Goal: Task Accomplishment & Management: Complete application form

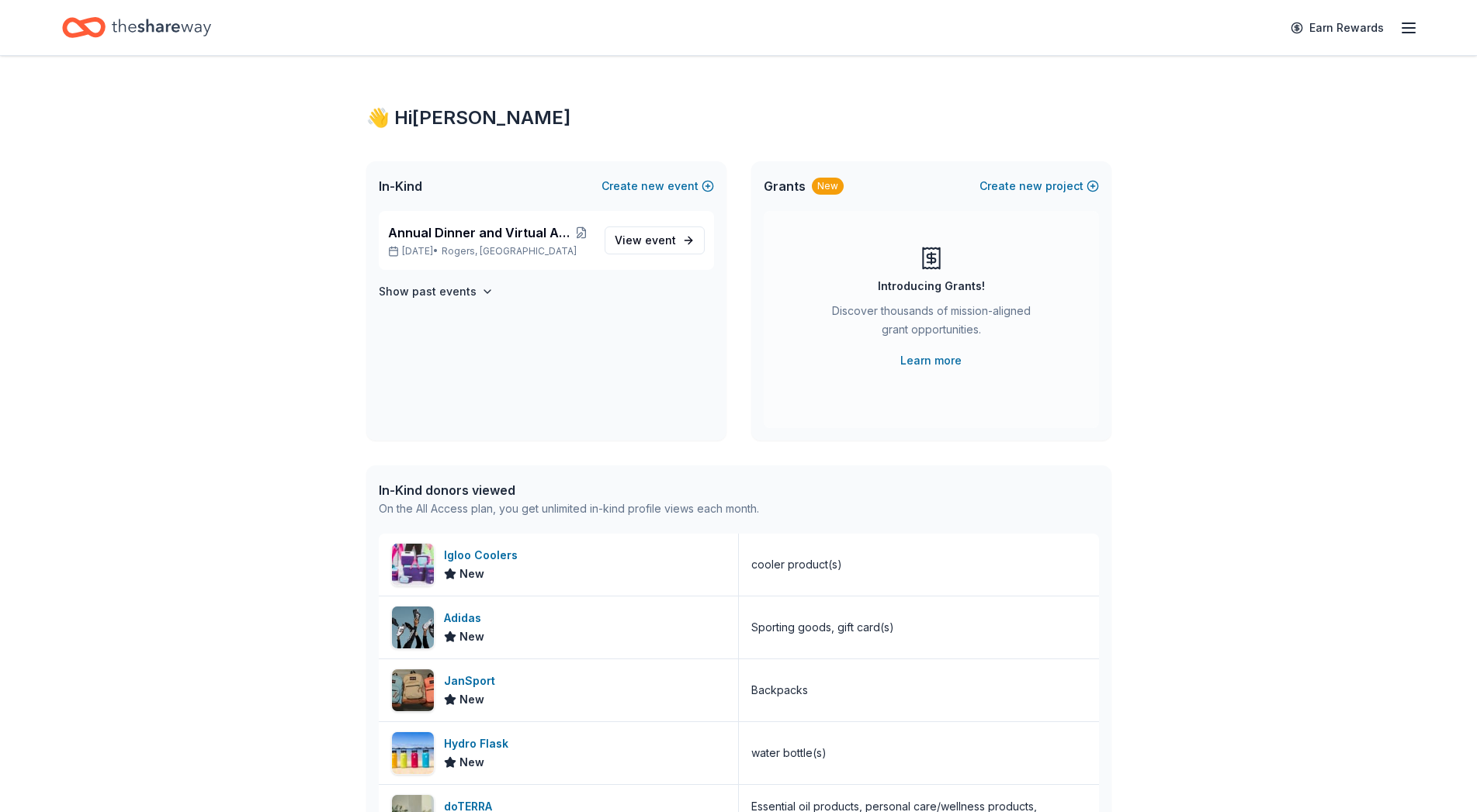
click at [635, 242] on span "View event" at bounding box center [645, 240] width 61 height 19
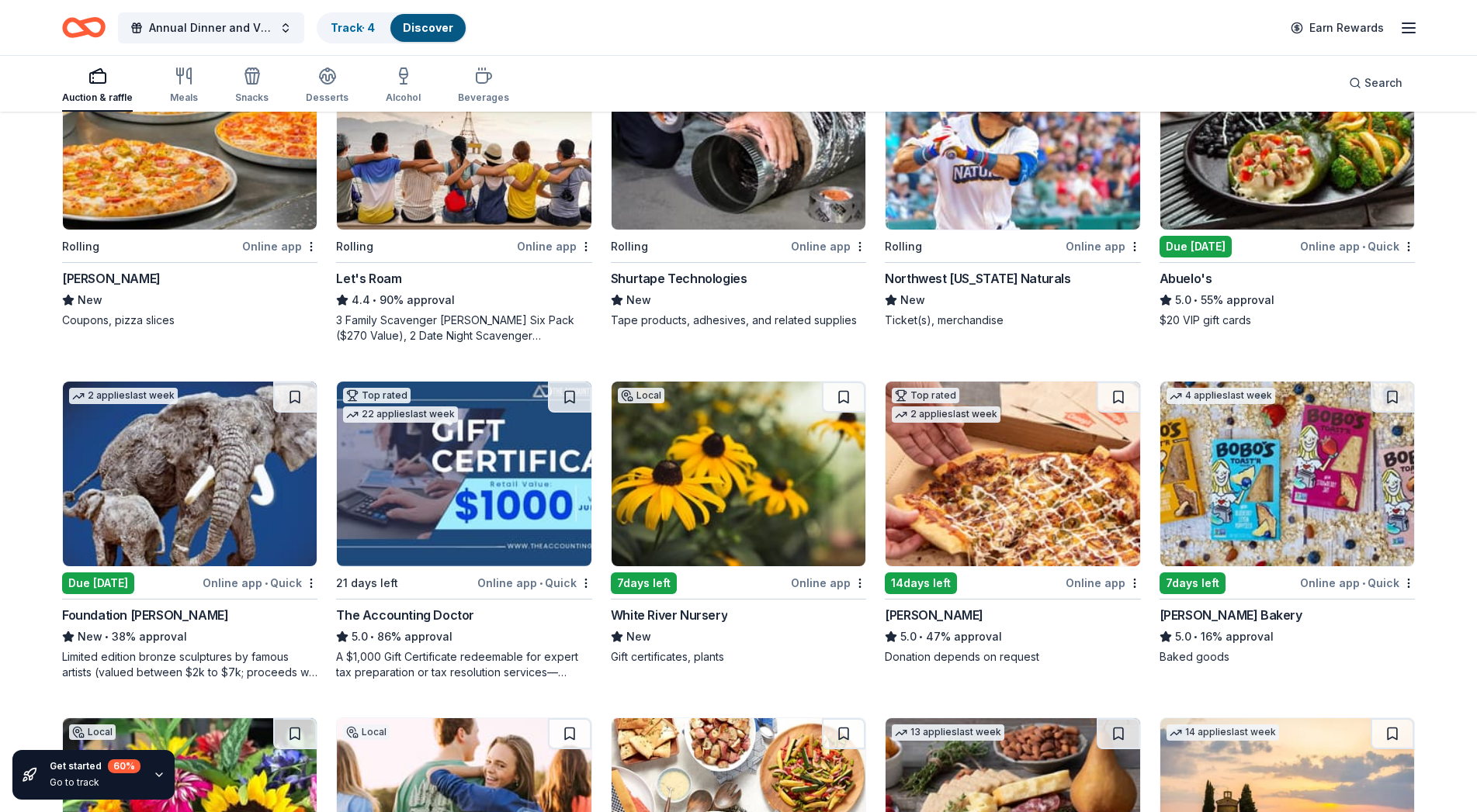
scroll to position [475, 0]
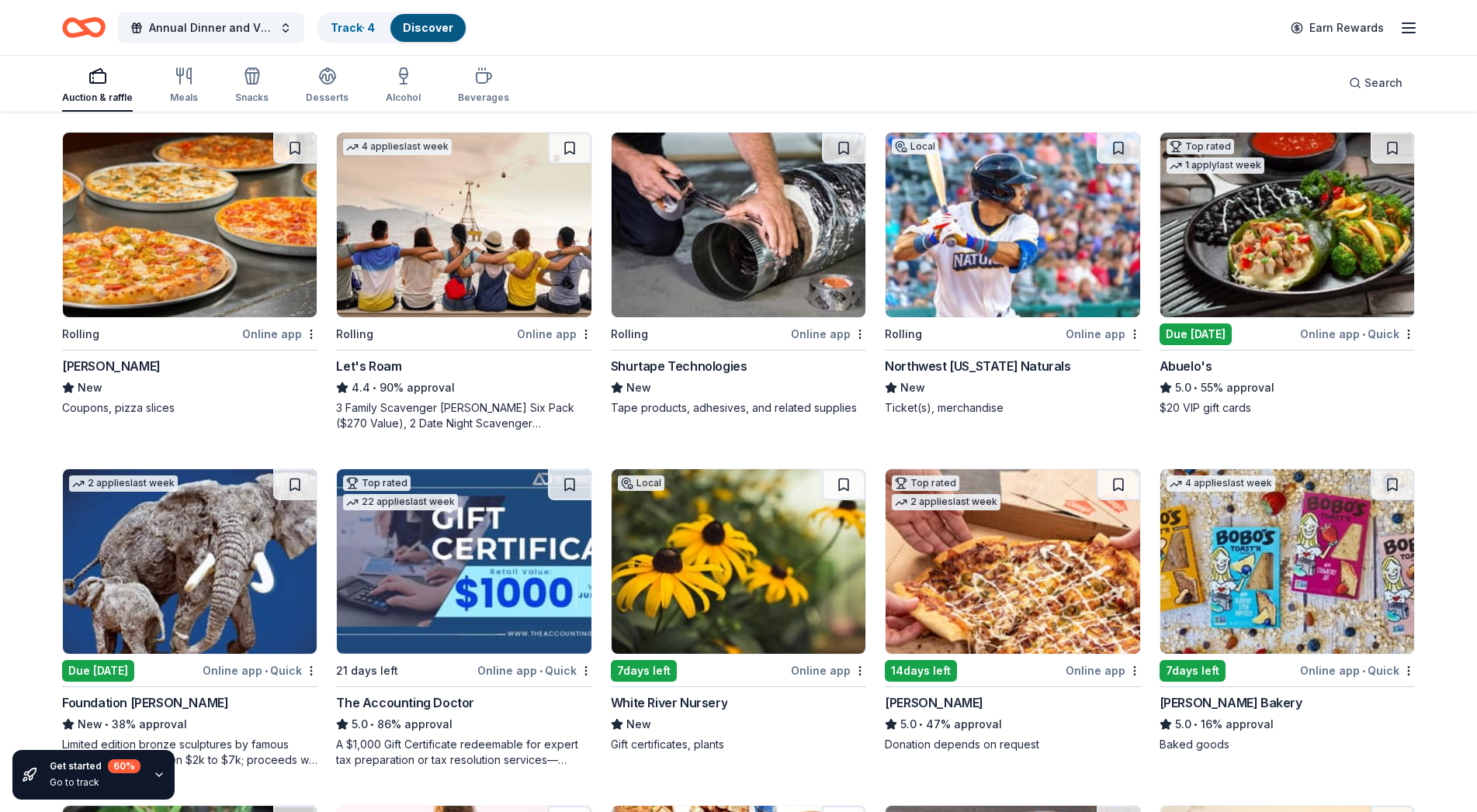
click at [1286, 304] on img at bounding box center [1287, 225] width 254 height 185
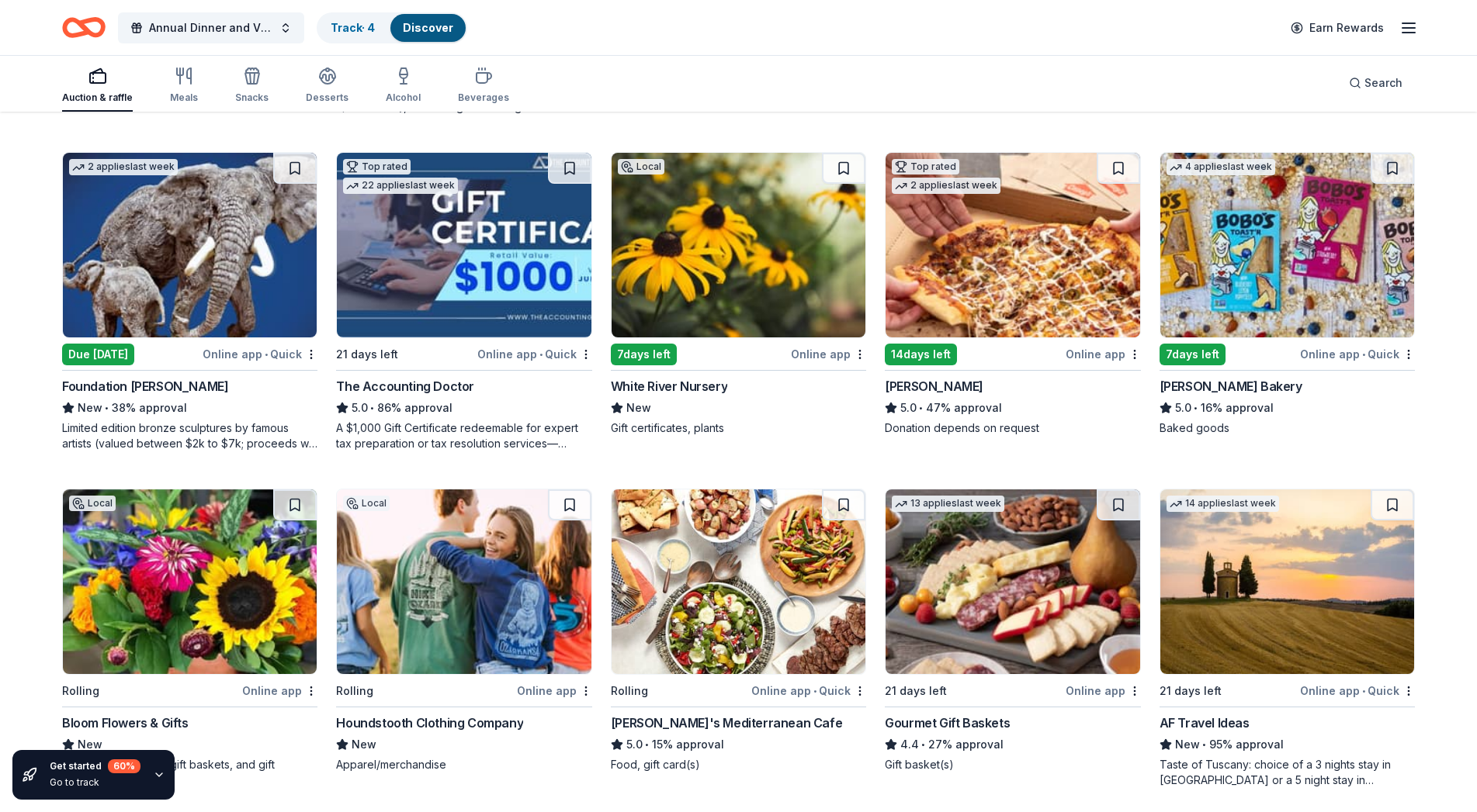
scroll to position [891, 0]
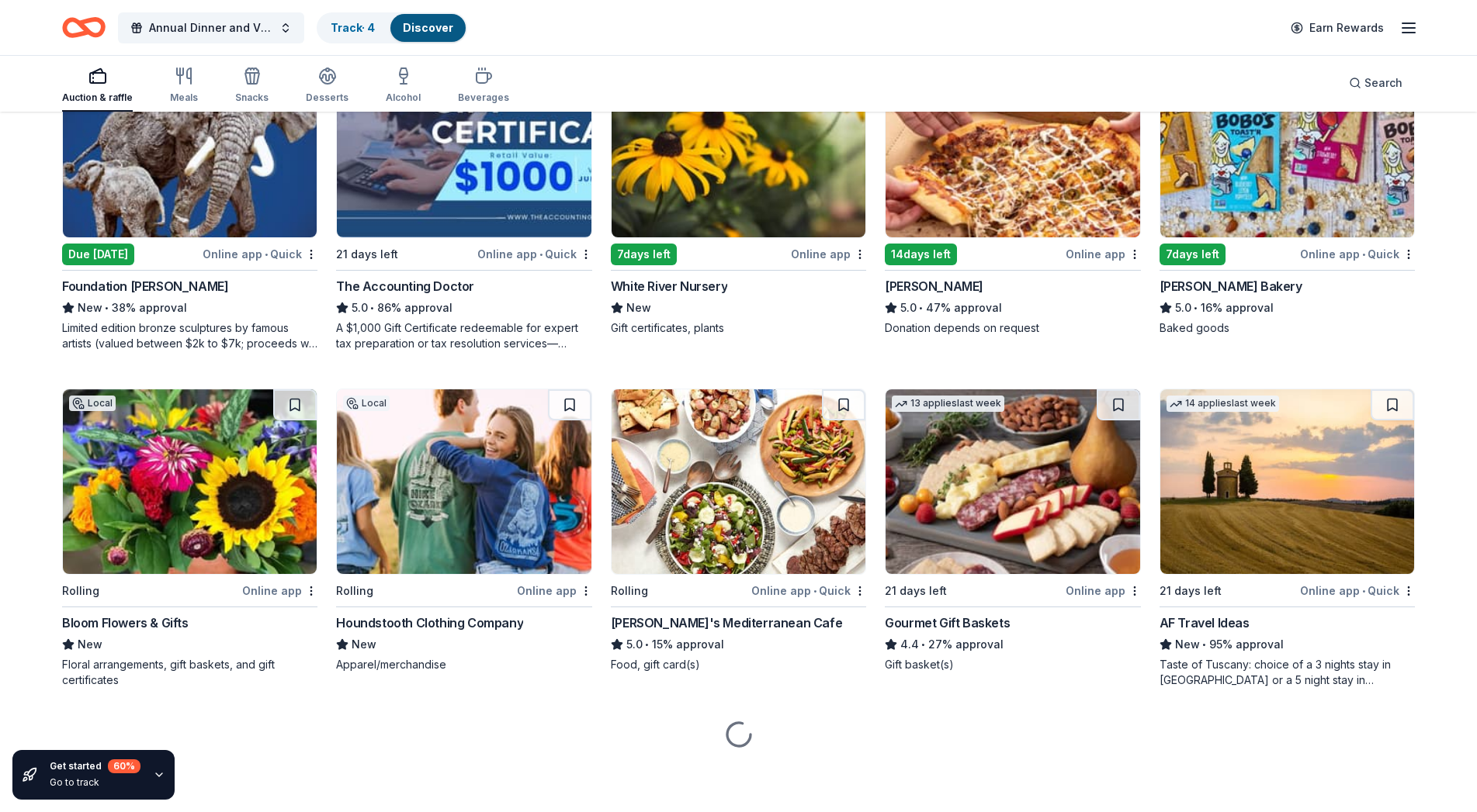
click at [466, 549] on img at bounding box center [463, 482] width 254 height 185
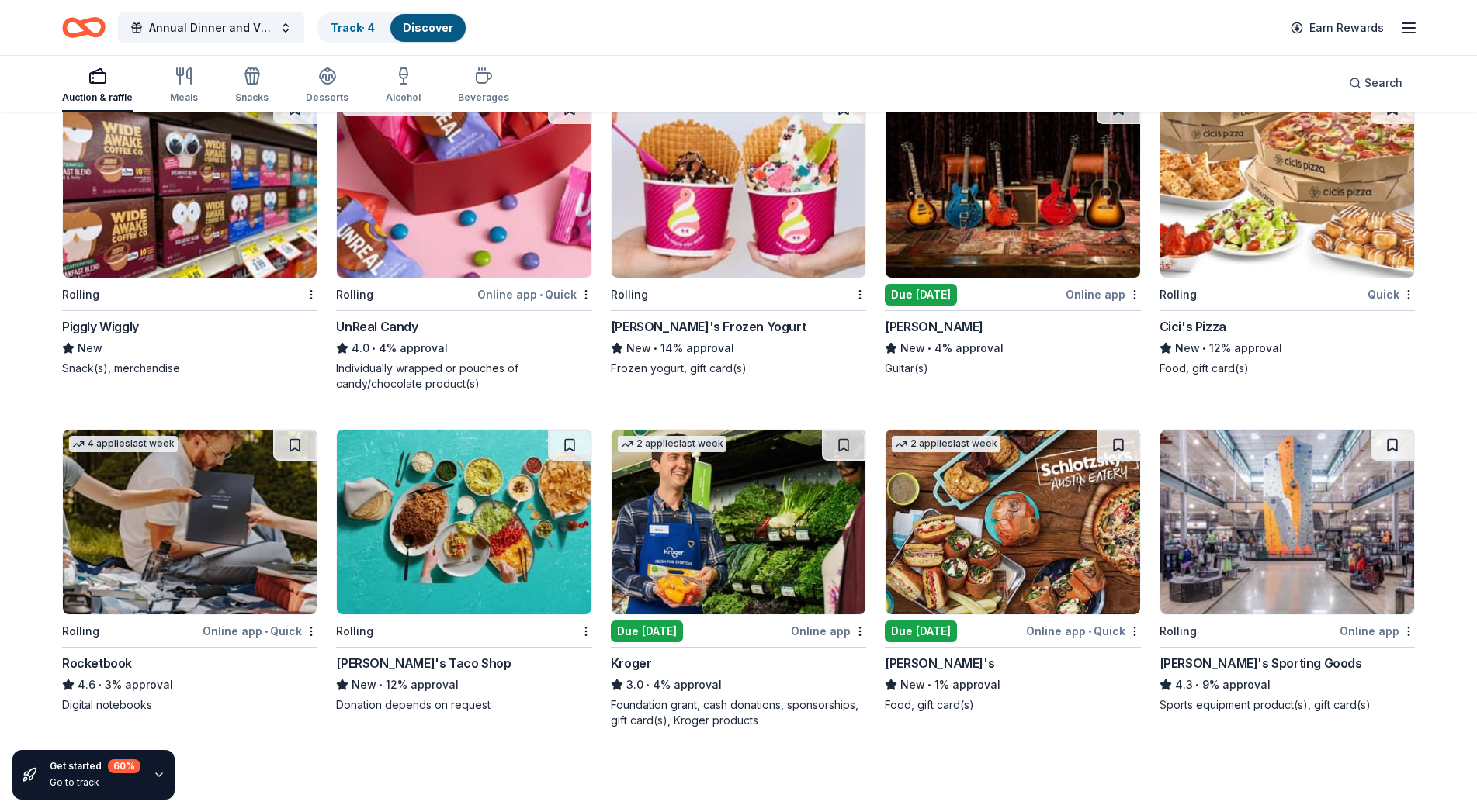
scroll to position [4213, 0]
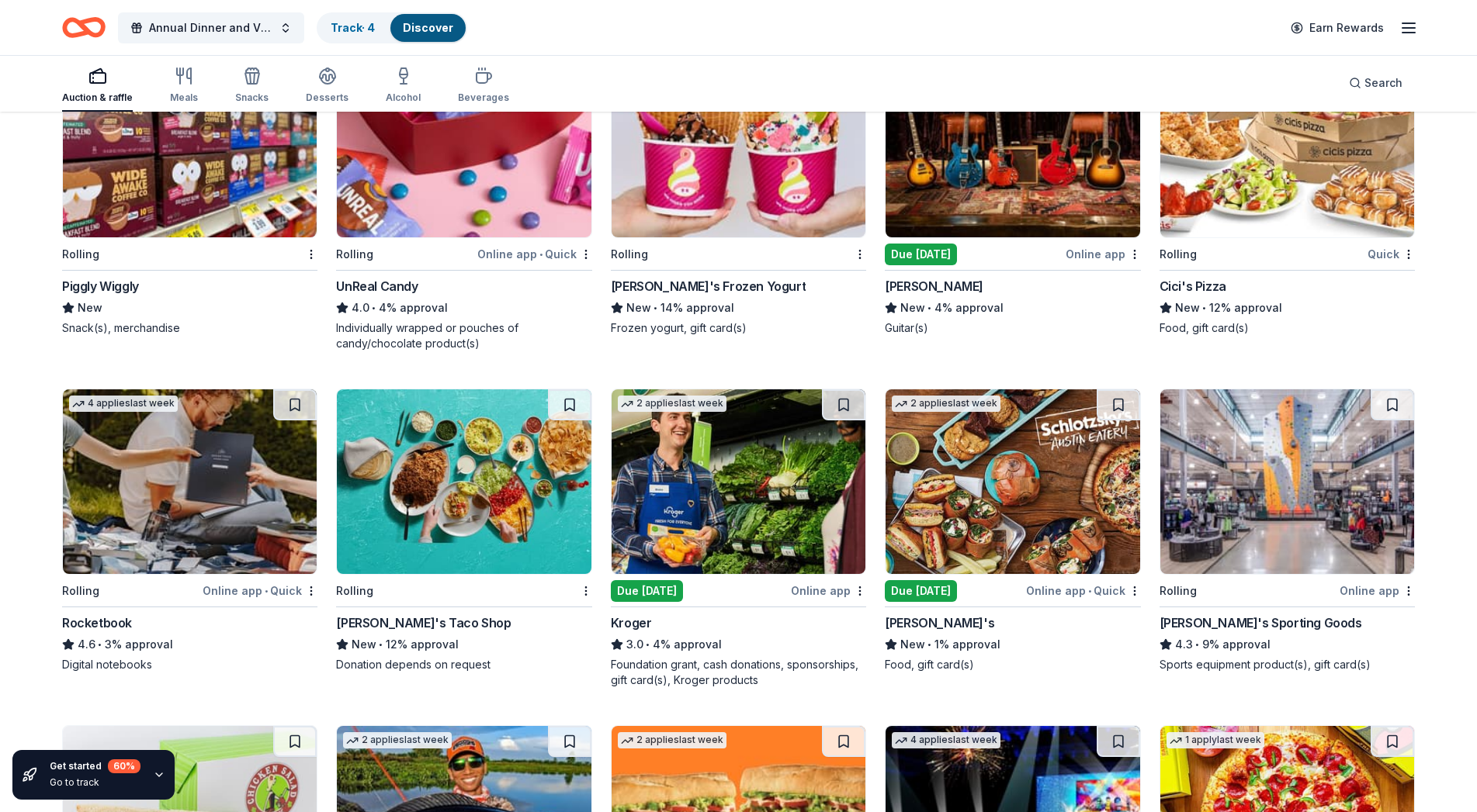
click at [989, 228] on img at bounding box center [1012, 145] width 254 height 185
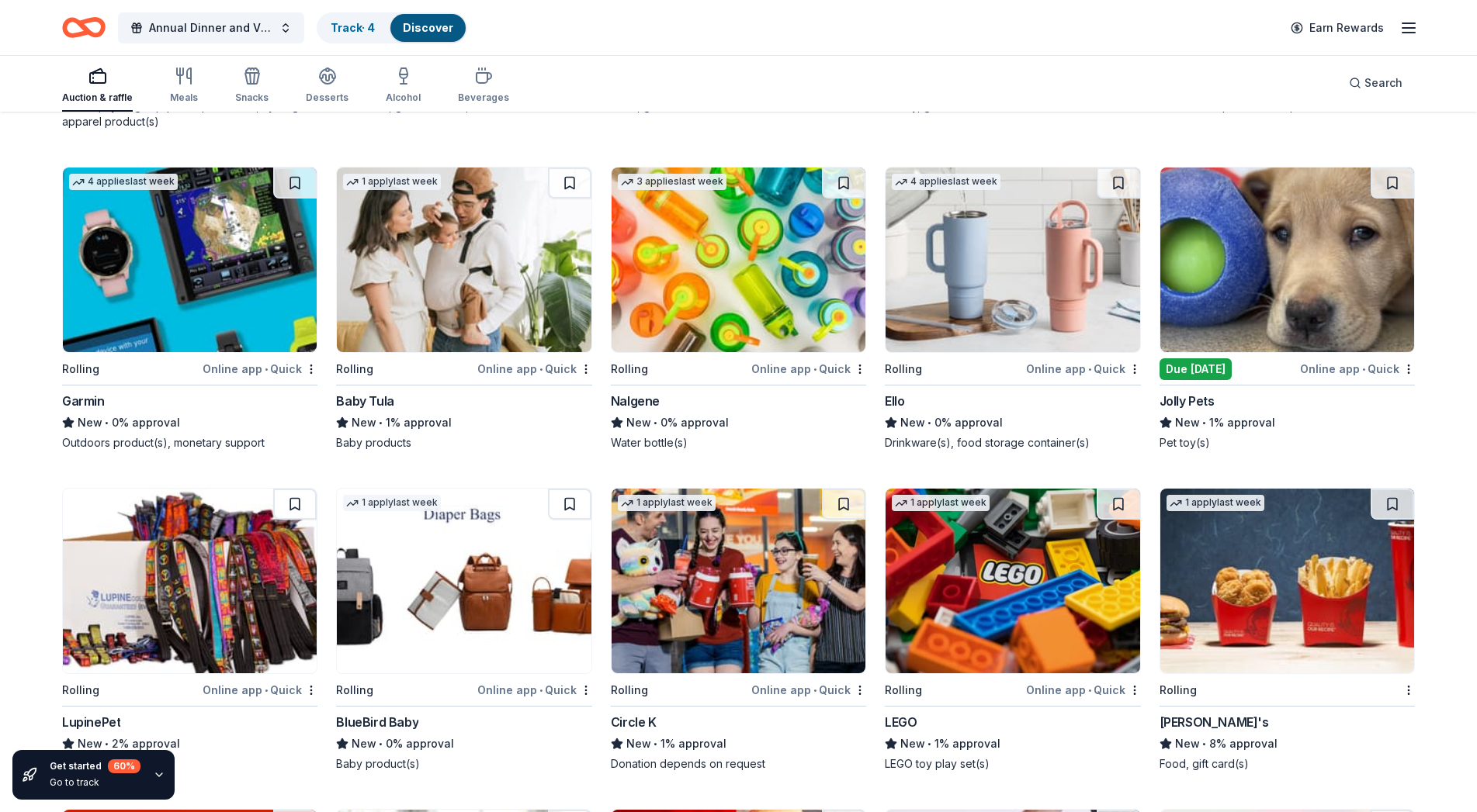
scroll to position [7835, 0]
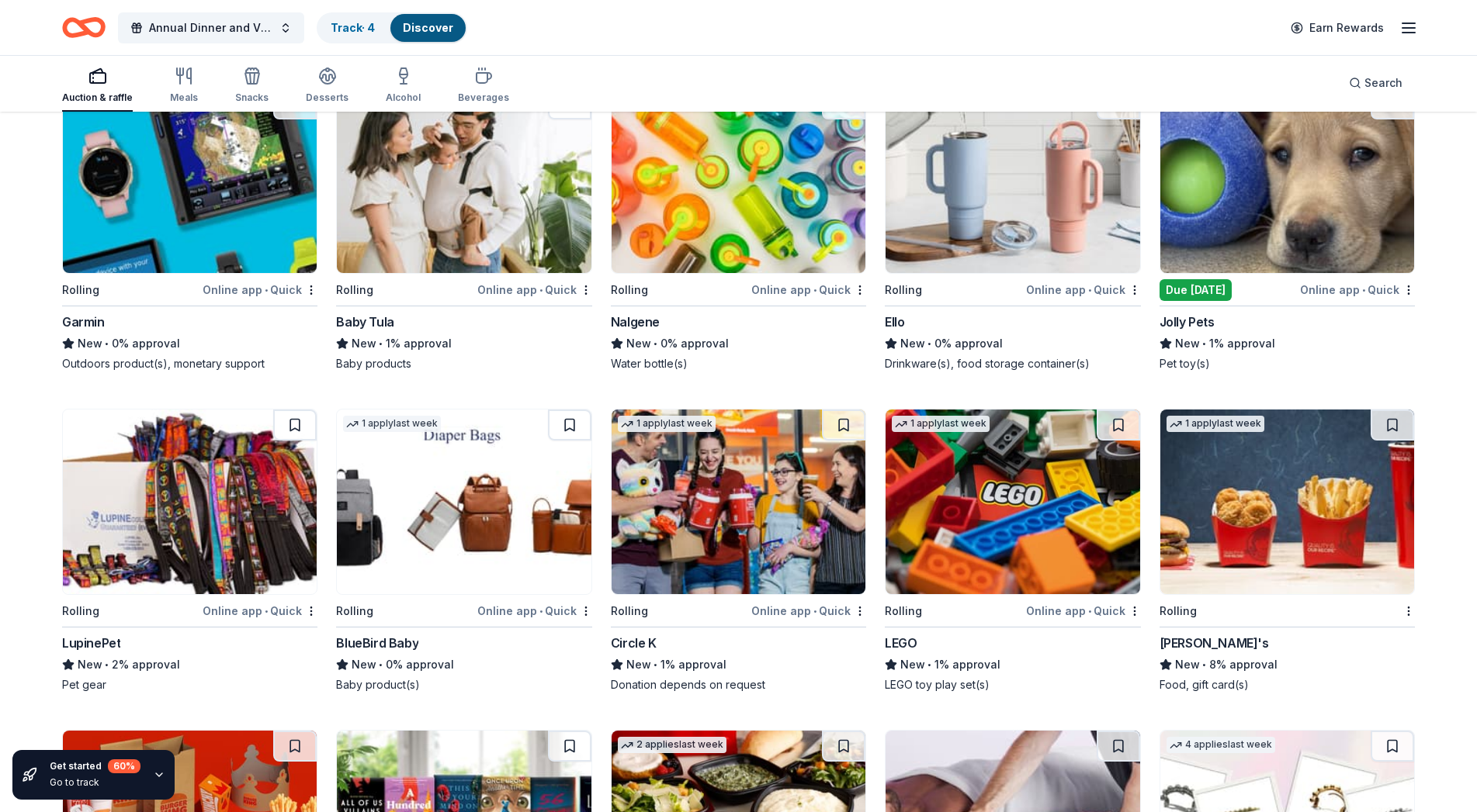
click at [224, 228] on img at bounding box center [190, 181] width 254 height 185
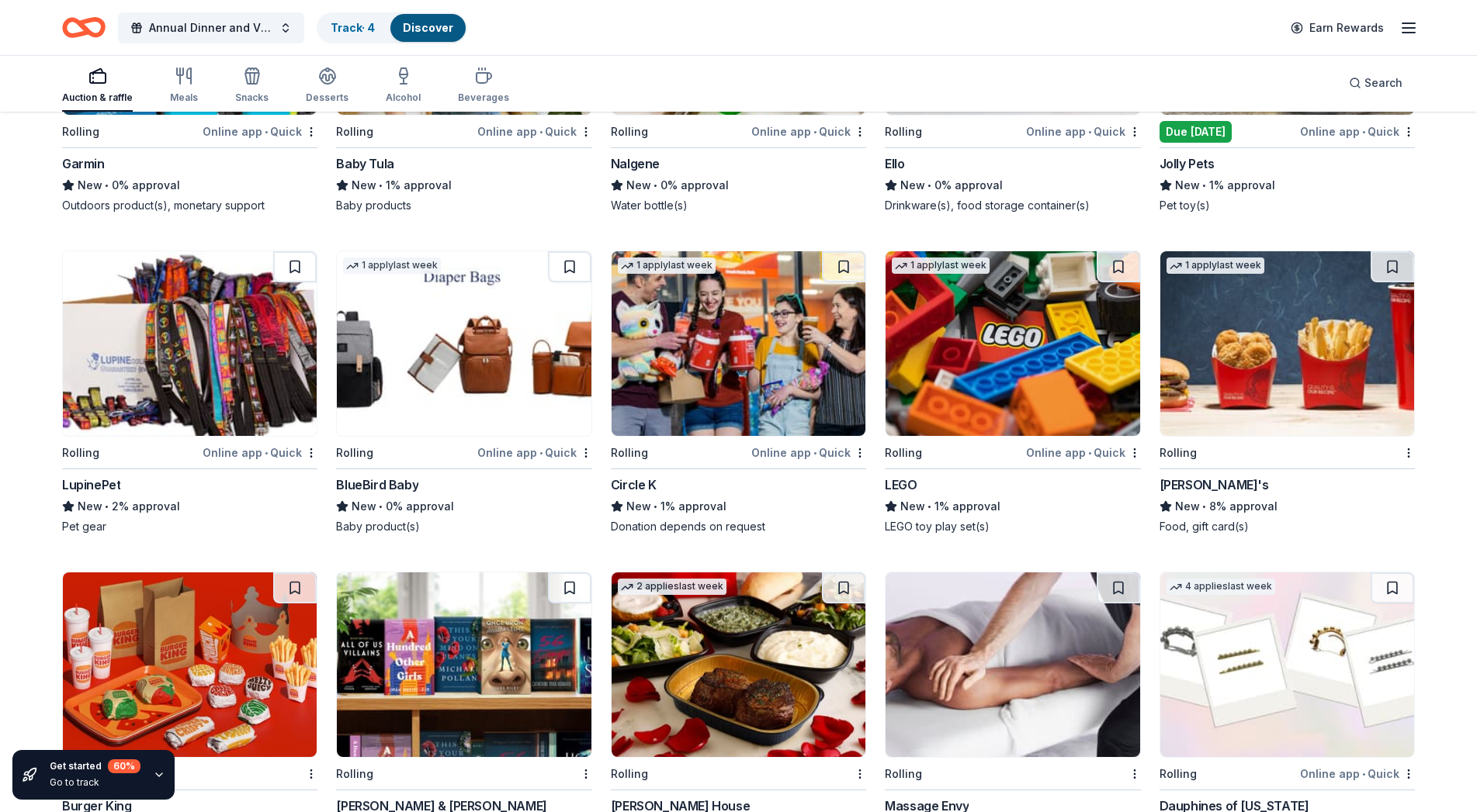
scroll to position [8161, 0]
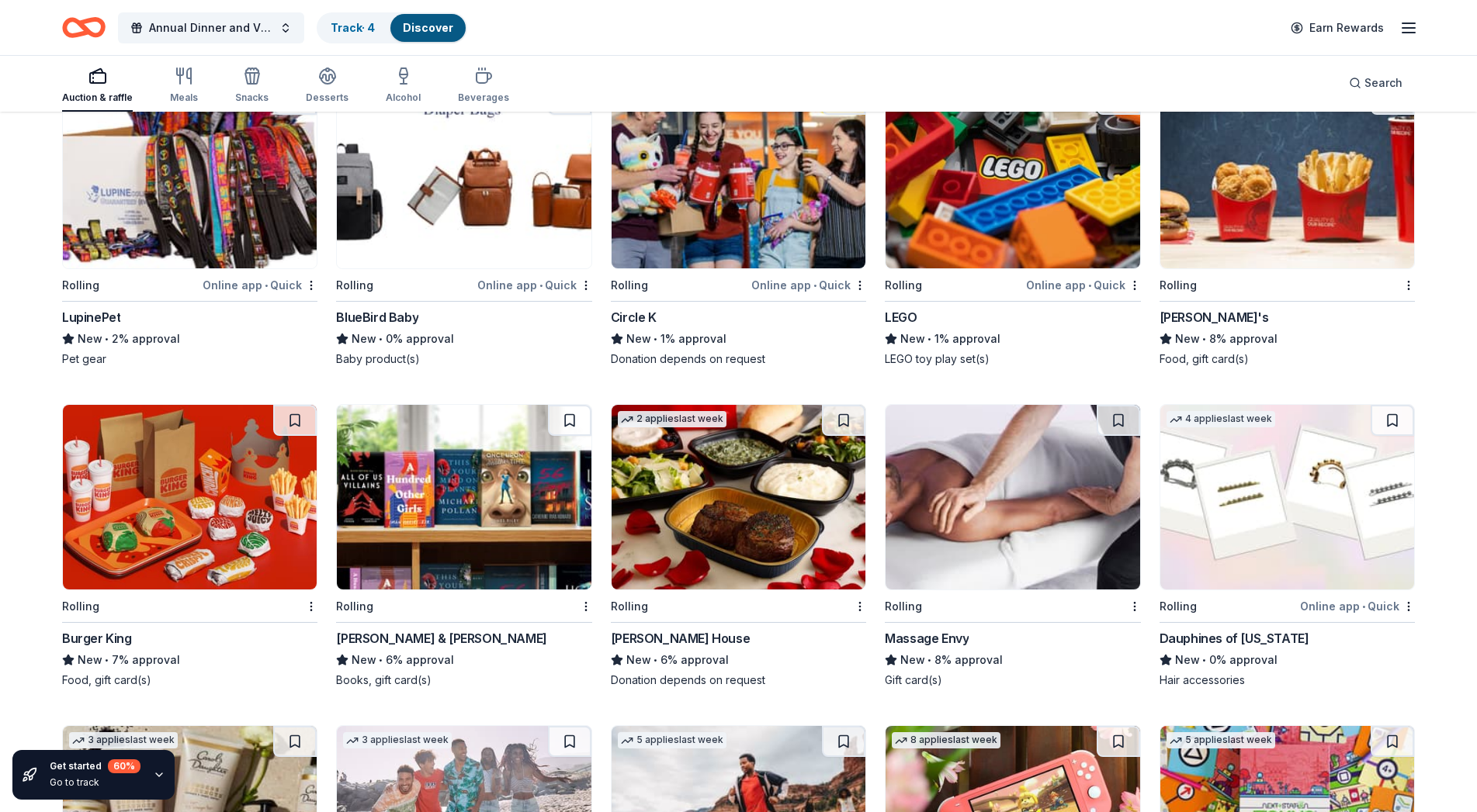
click at [968, 248] on img at bounding box center [1012, 176] width 254 height 185
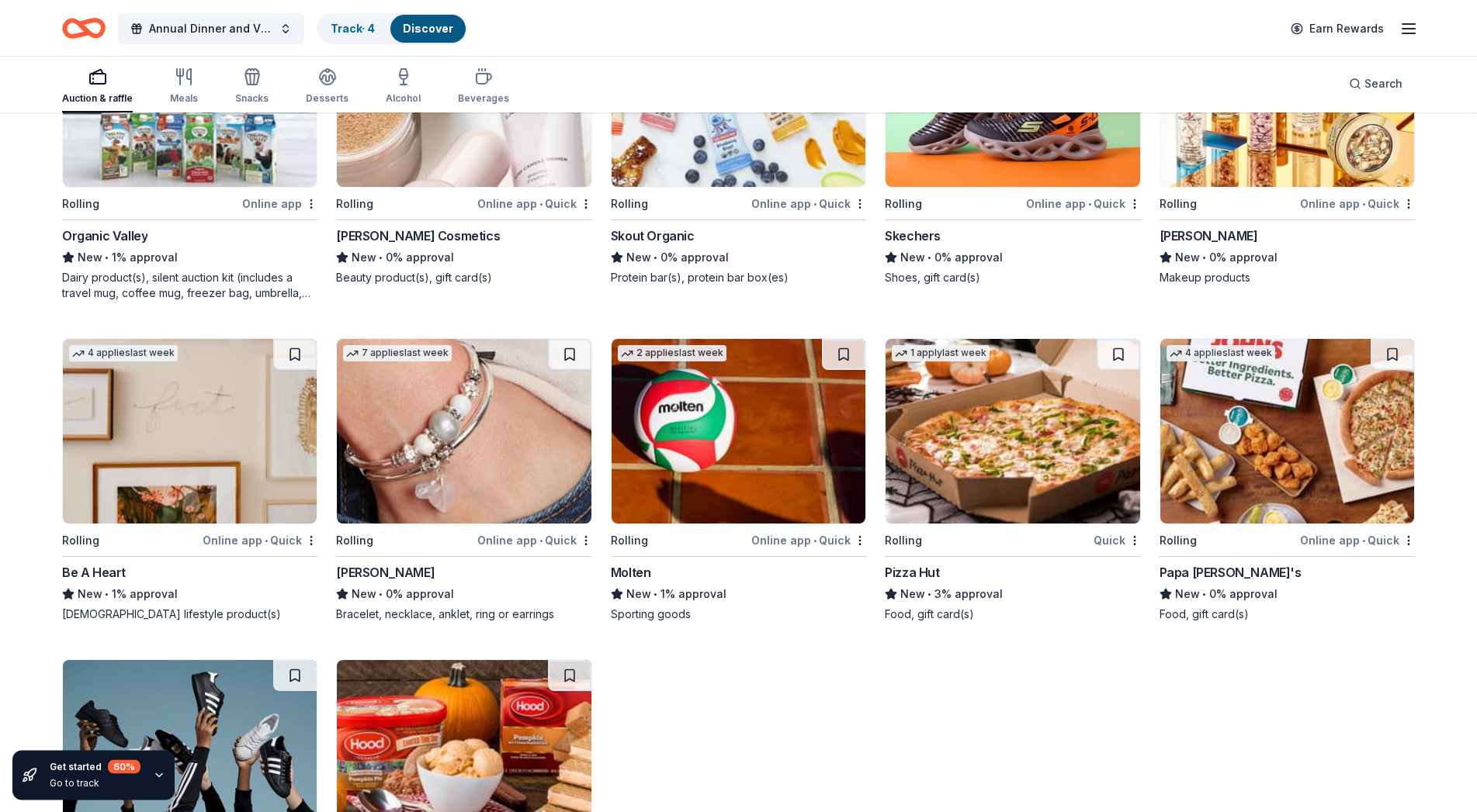
scroll to position [9269, 0]
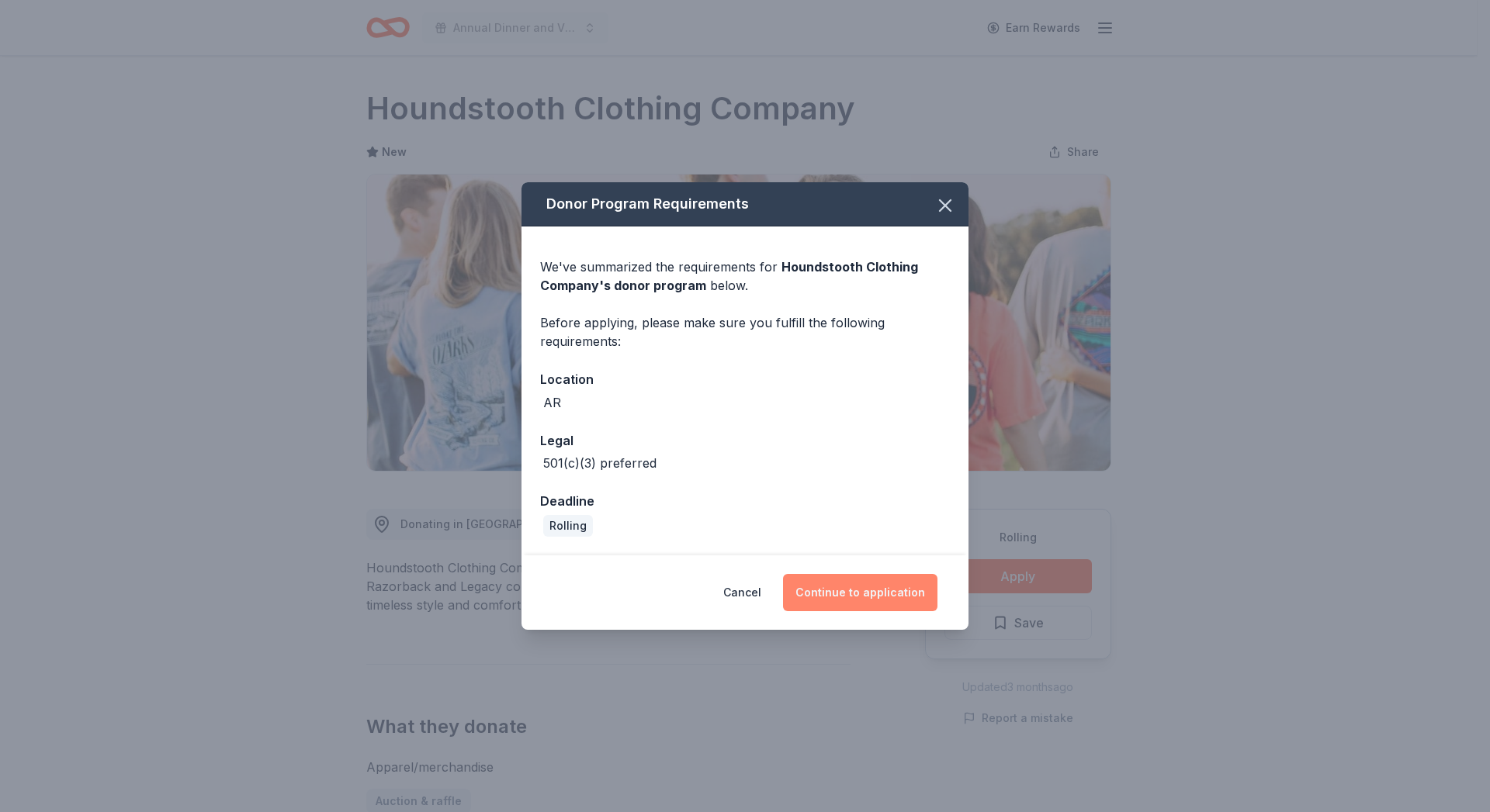
click at [849, 591] on button "Continue to application" at bounding box center [859, 593] width 154 height 38
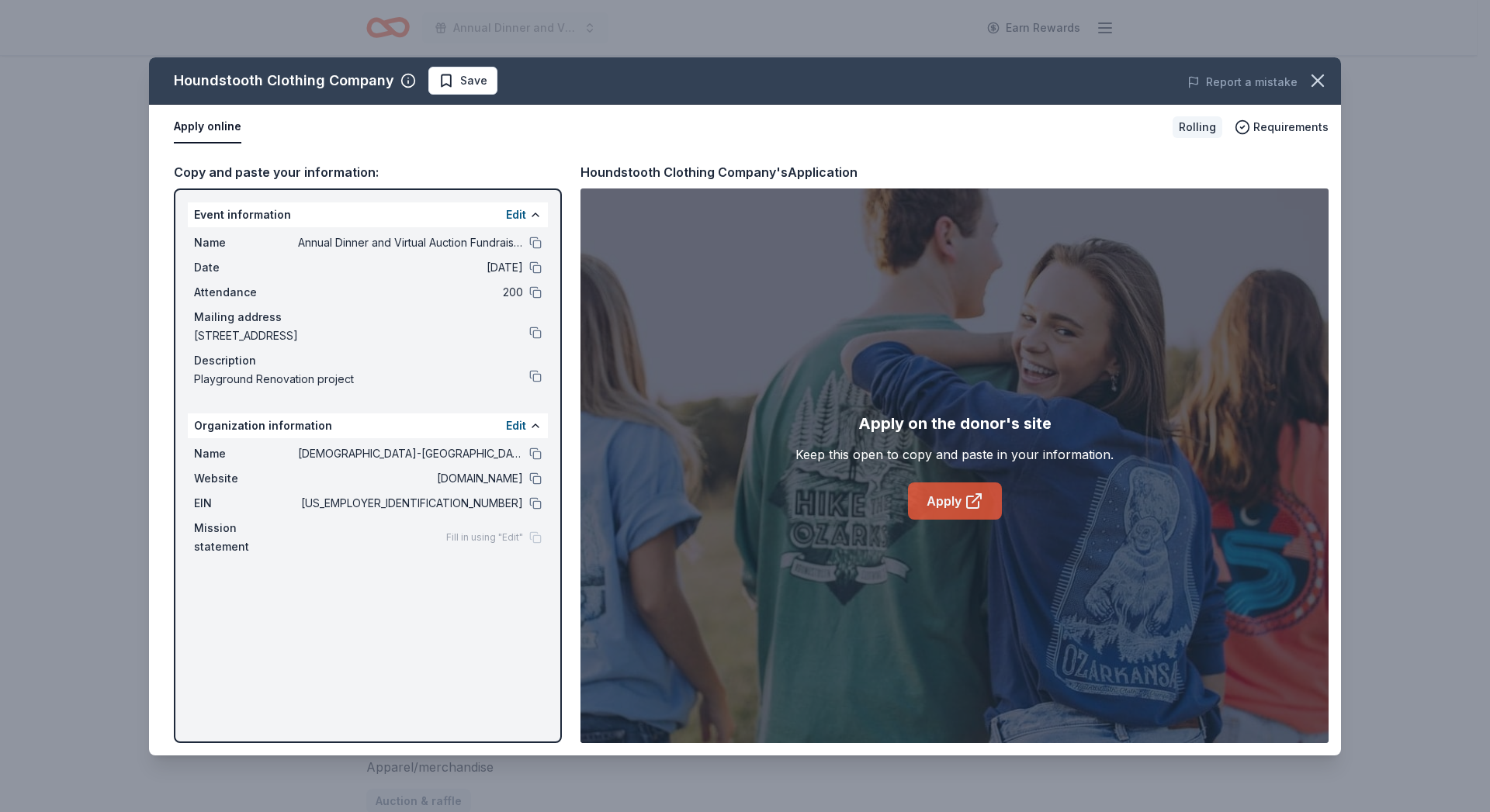
click at [966, 506] on icon at bounding box center [974, 501] width 19 height 19
click at [1323, 83] on icon "button" at bounding box center [1318, 80] width 22 height 22
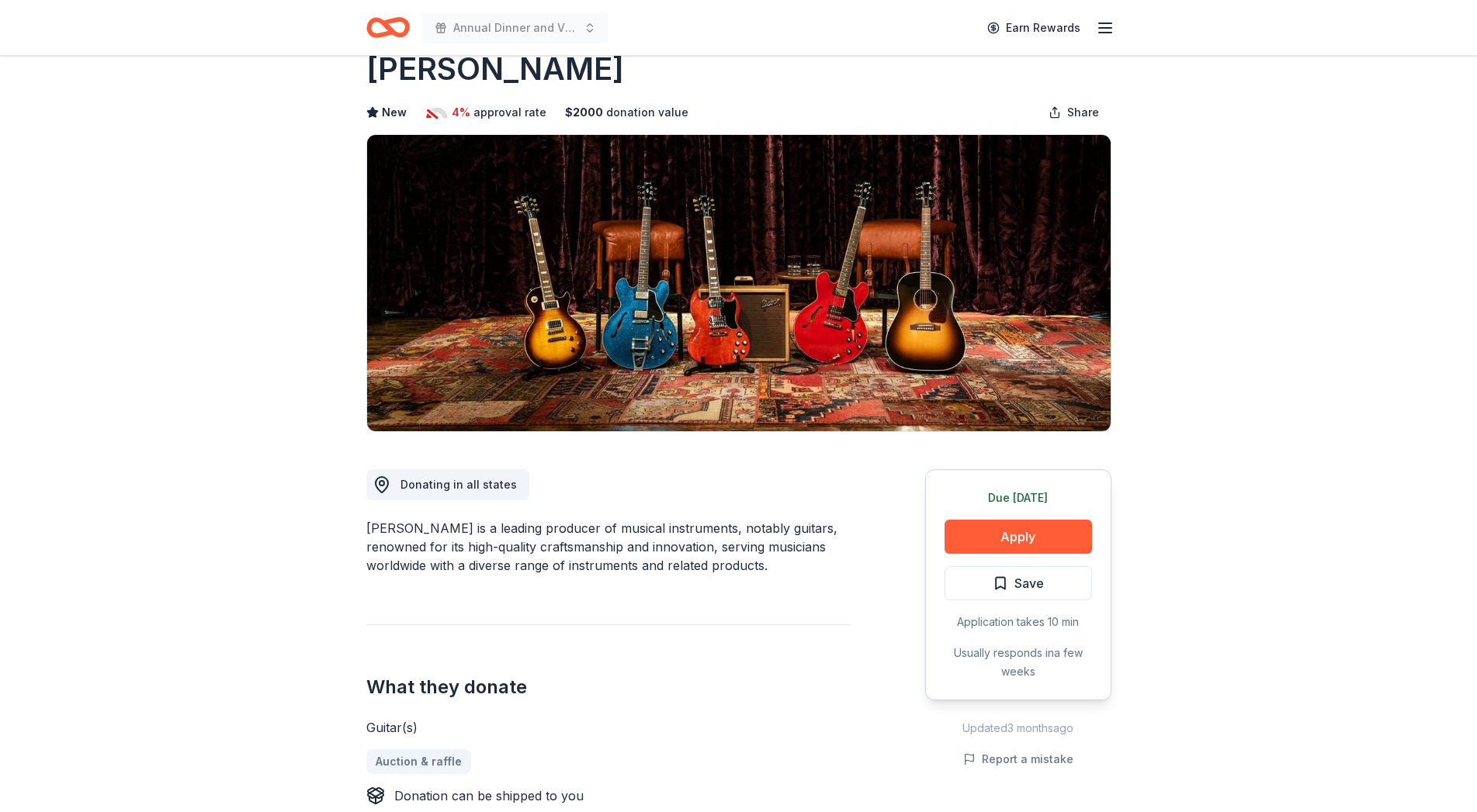
scroll to position [158, 0]
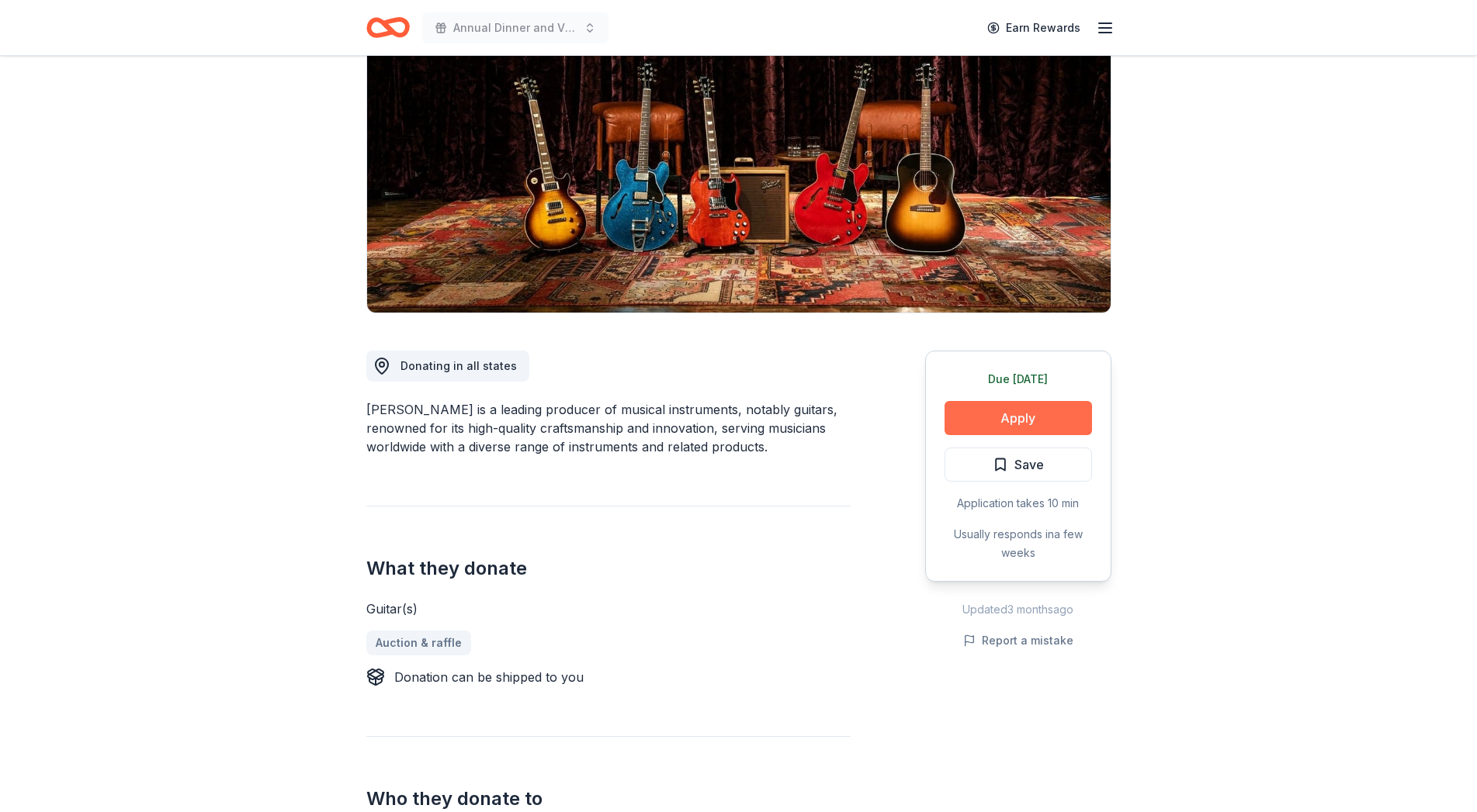
click at [967, 416] on button "Apply" at bounding box center [1018, 418] width 147 height 34
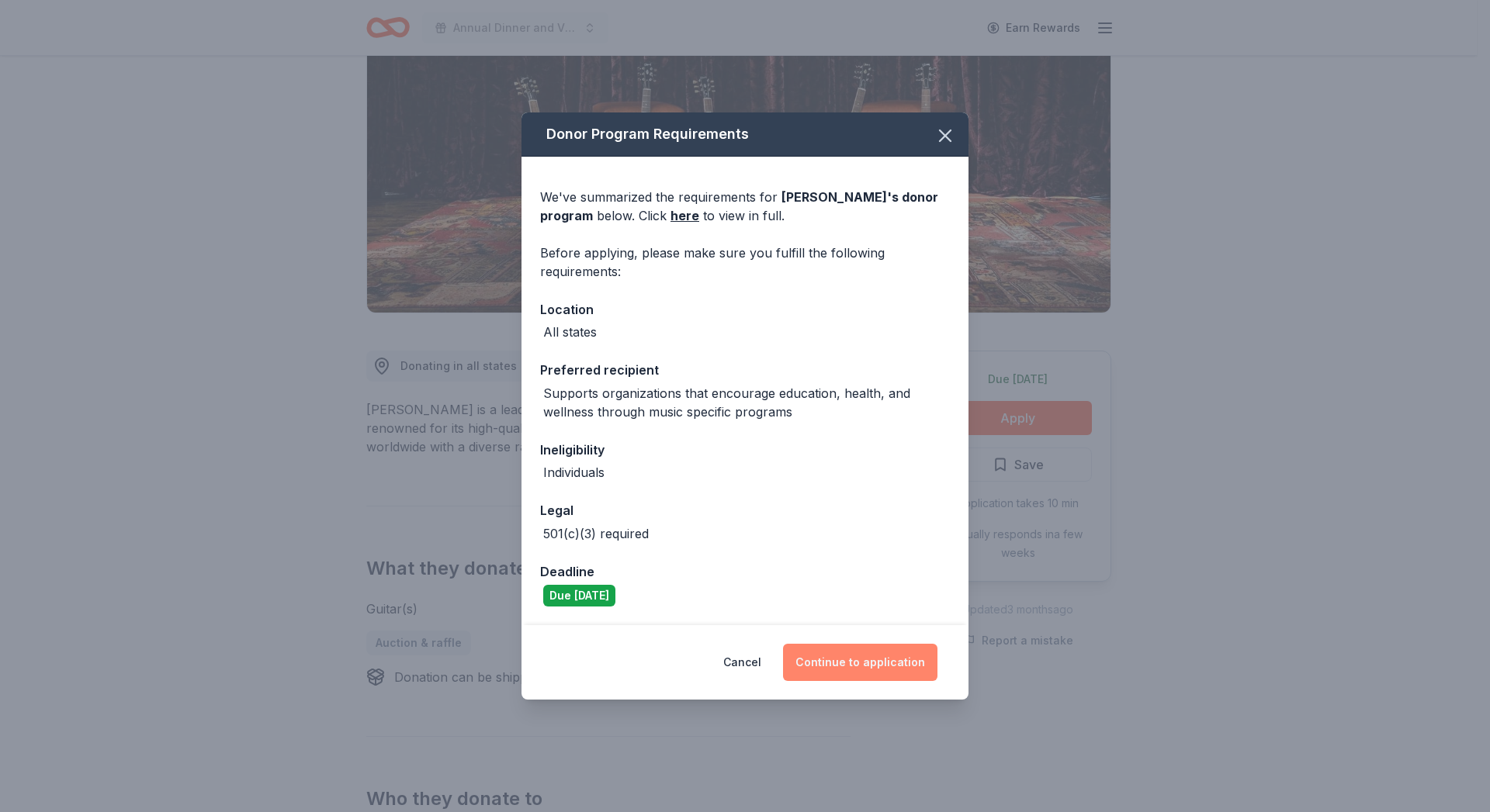
click at [850, 665] on button "Continue to application" at bounding box center [859, 663] width 154 height 38
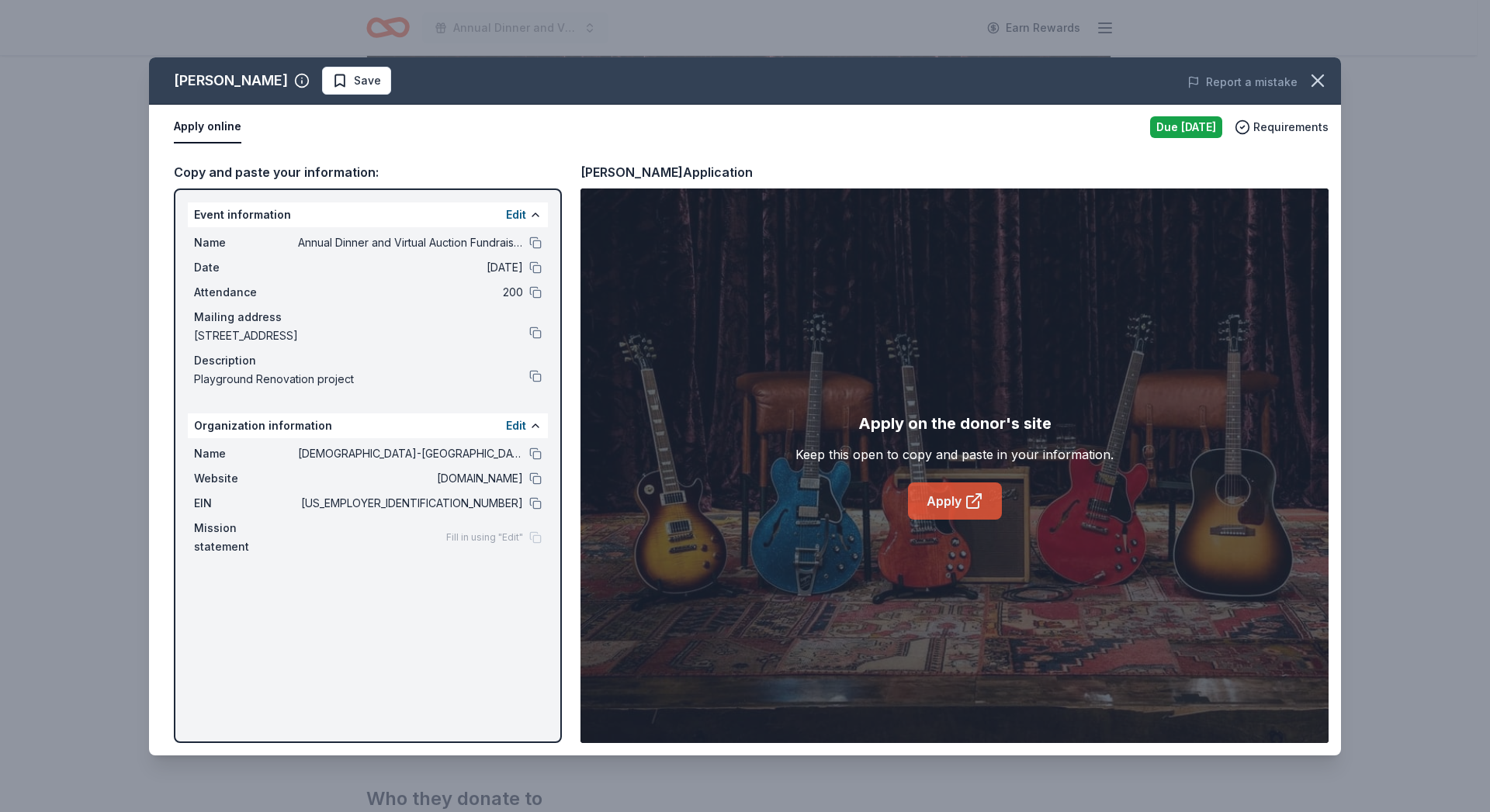
click at [941, 504] on link "Apply" at bounding box center [954, 502] width 94 height 38
click at [1318, 79] on icon "button" at bounding box center [1317, 80] width 11 height 11
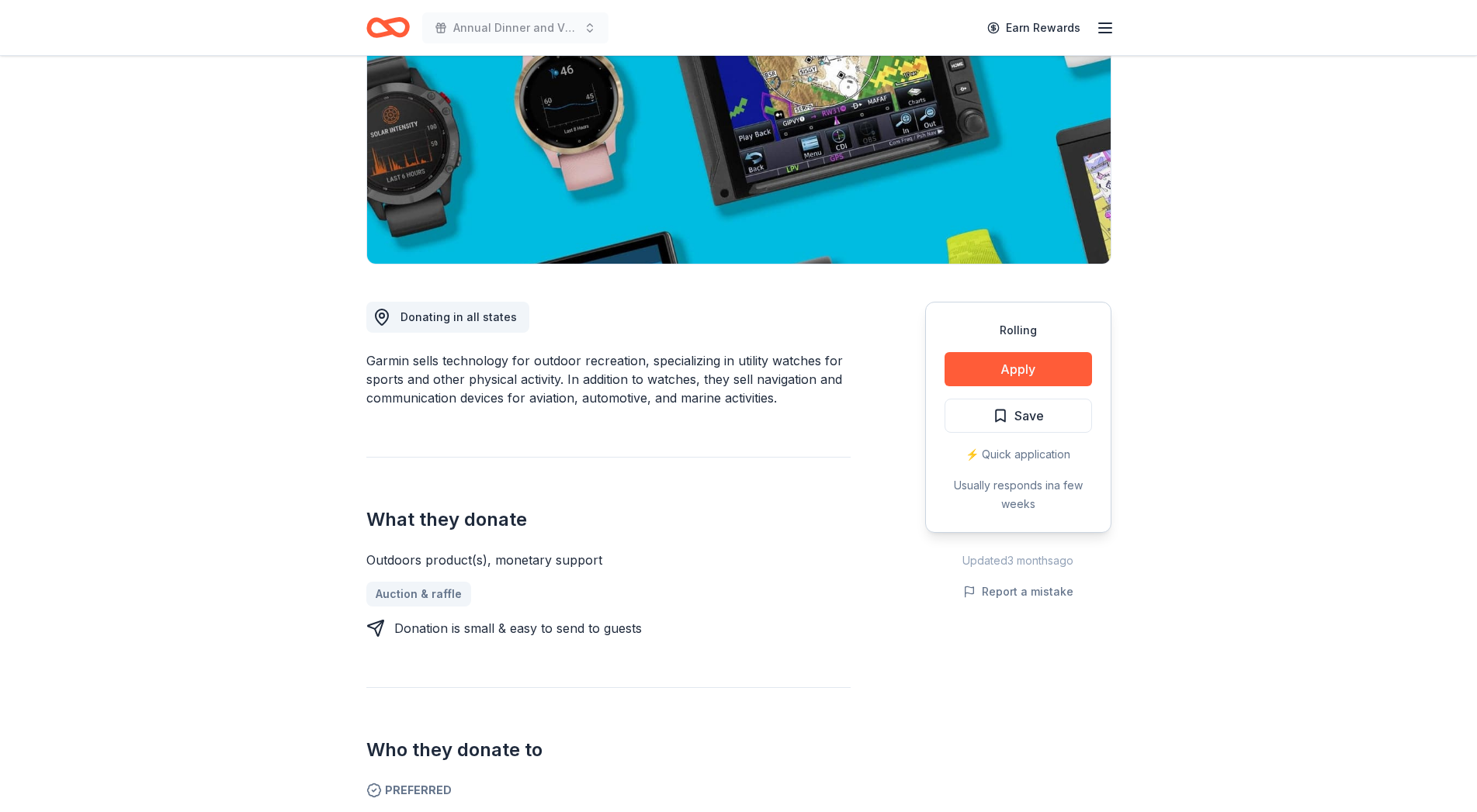
scroll to position [238, 0]
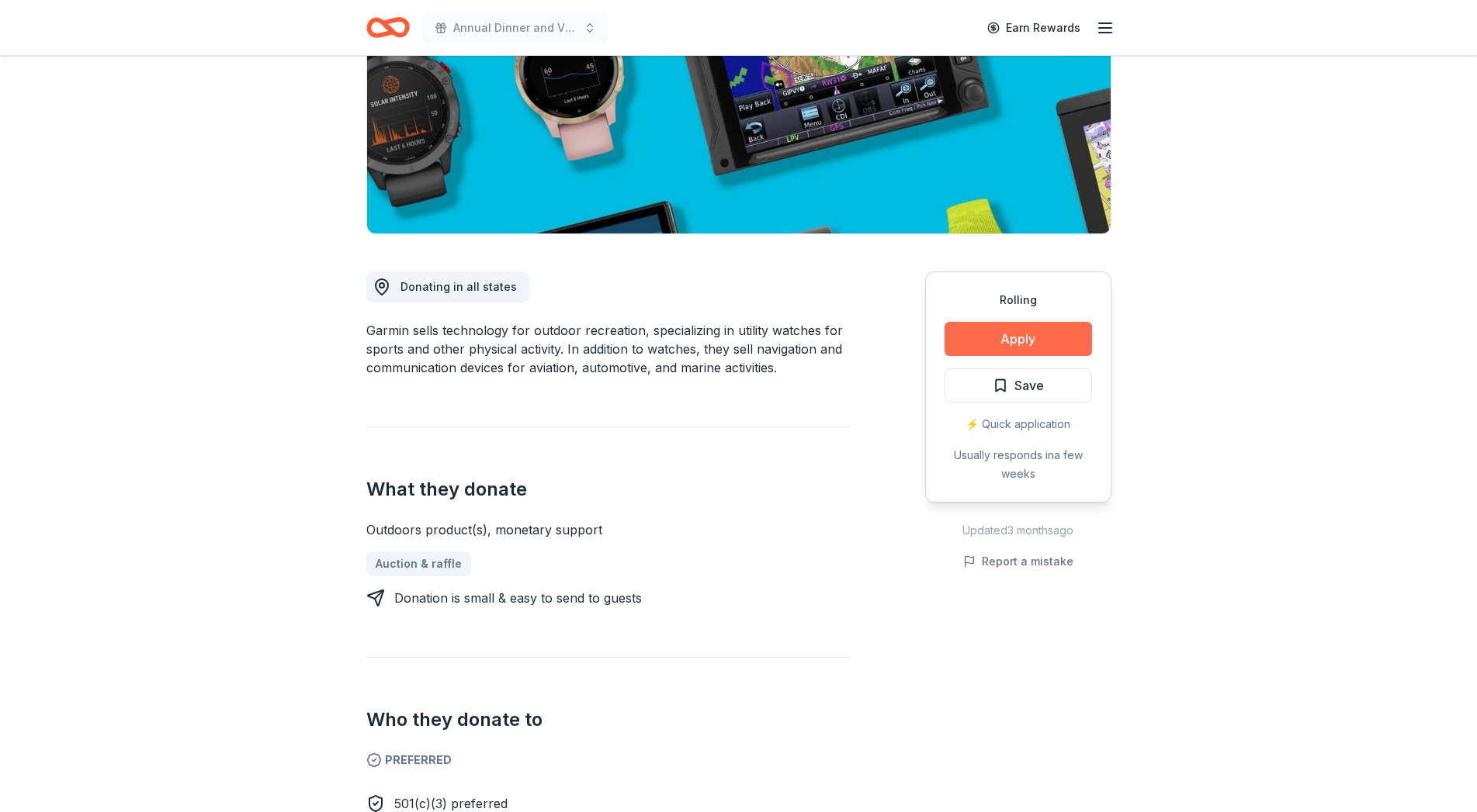
click at [988, 330] on button "Apply" at bounding box center [1018, 339] width 147 height 34
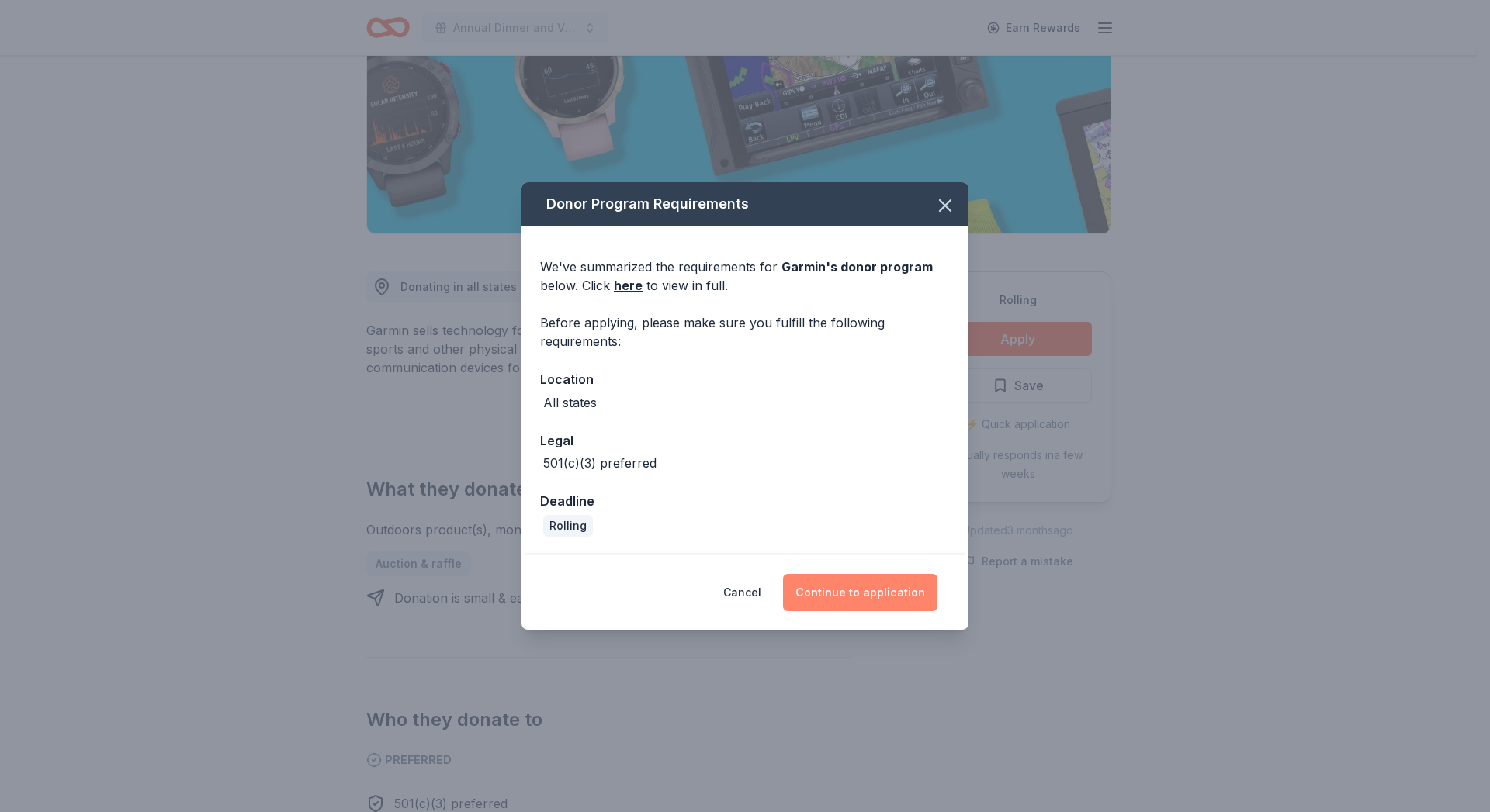
click at [837, 590] on button "Continue to application" at bounding box center [859, 593] width 154 height 38
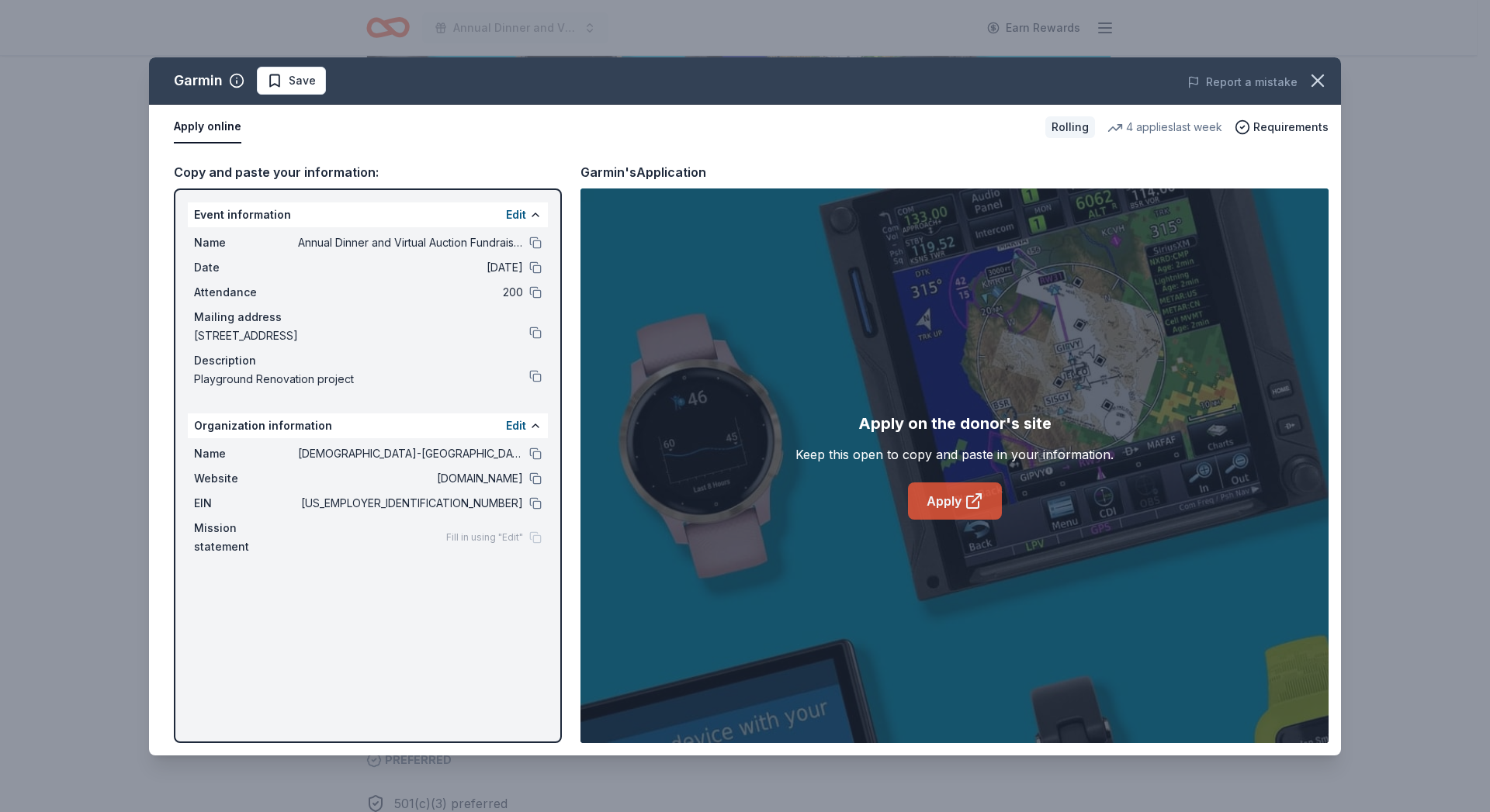
click at [921, 501] on link "Apply" at bounding box center [954, 502] width 94 height 38
click at [1314, 82] on icon "button" at bounding box center [1318, 80] width 22 height 22
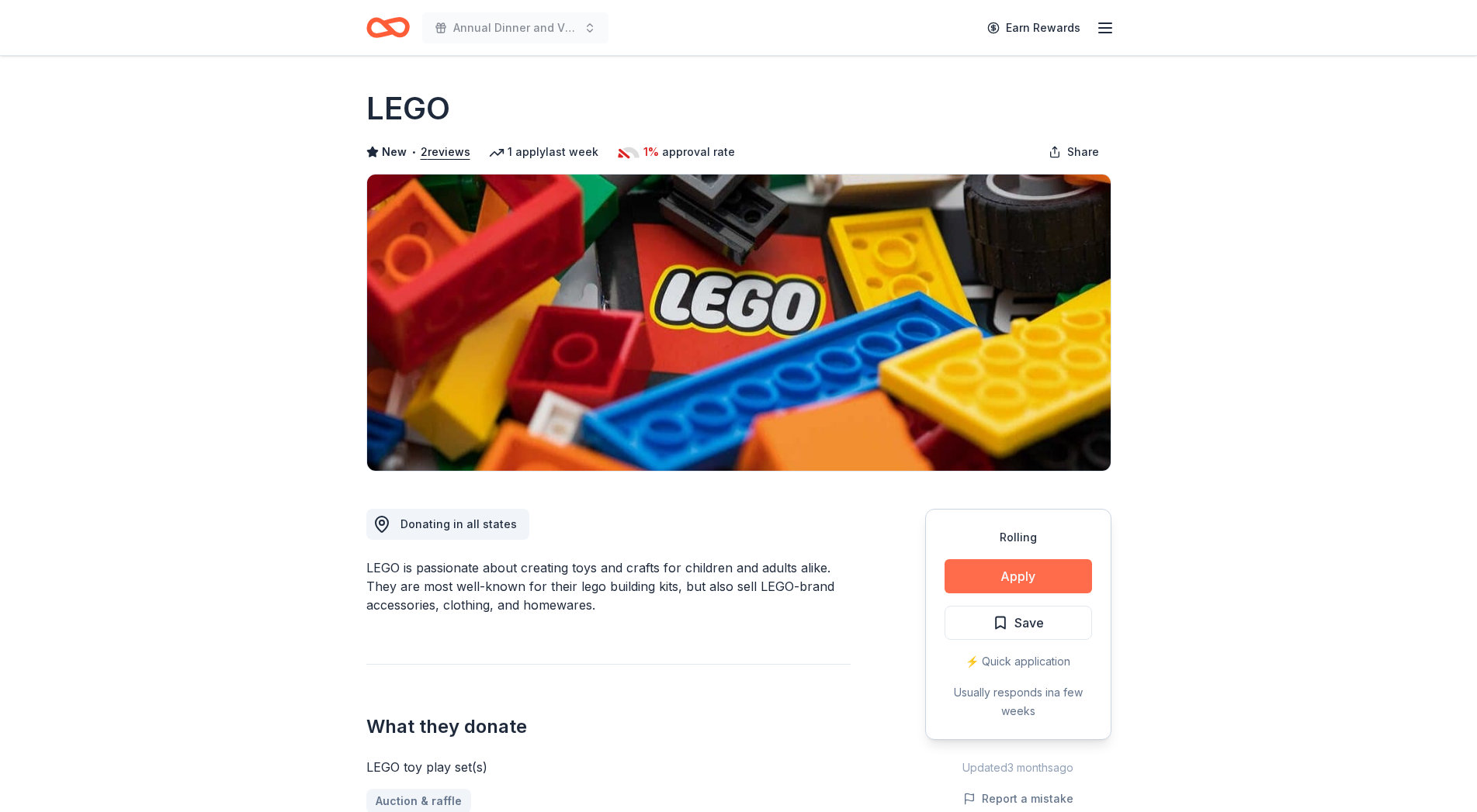
click at [993, 578] on button "Apply" at bounding box center [1018, 577] width 147 height 34
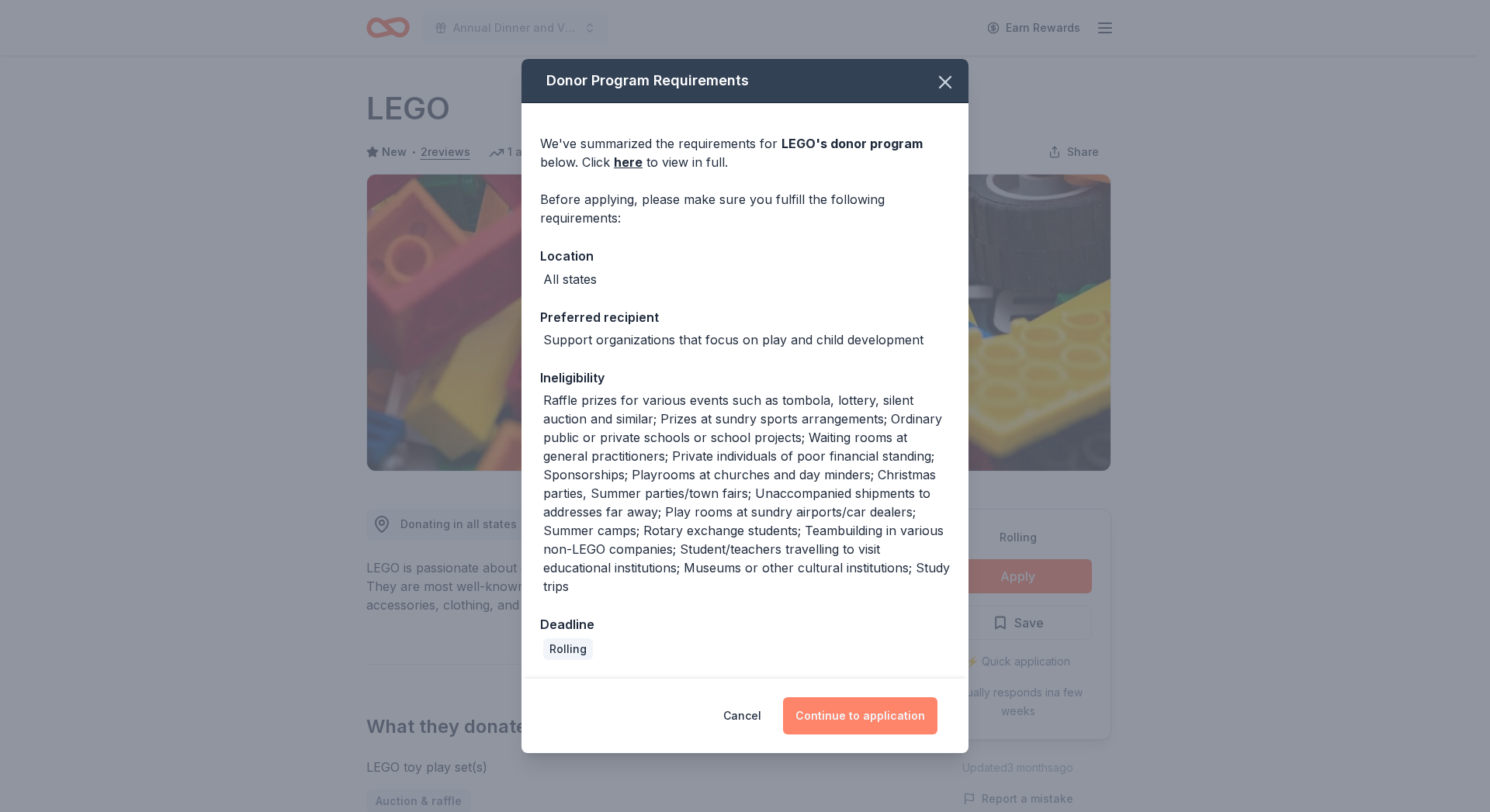
click at [829, 724] on button "Continue to application" at bounding box center [859, 716] width 154 height 38
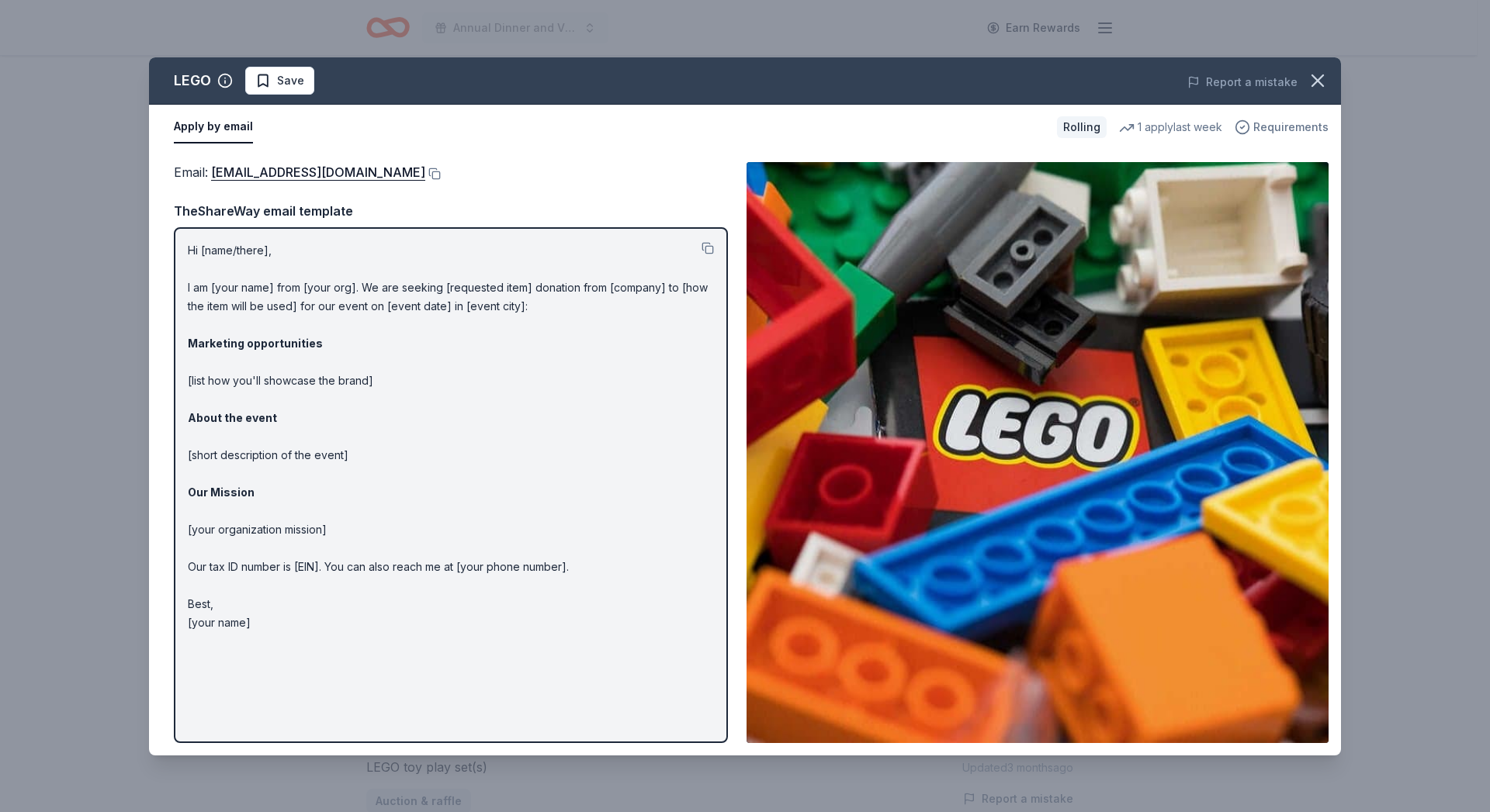
click at [1287, 128] on span "Requirements" at bounding box center [1291, 127] width 75 height 19
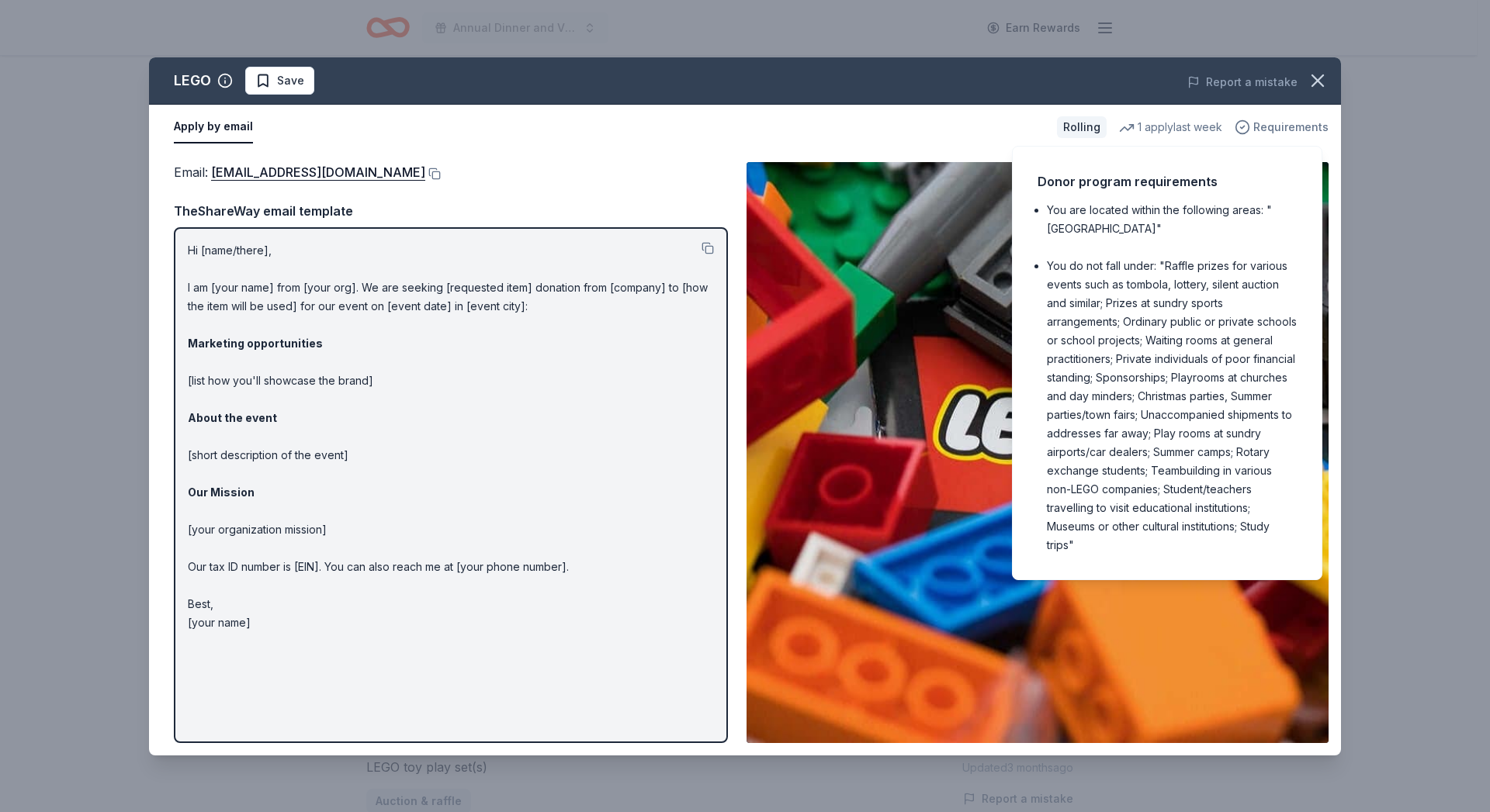
click at [1283, 128] on span "Requirements" at bounding box center [1291, 127] width 75 height 19
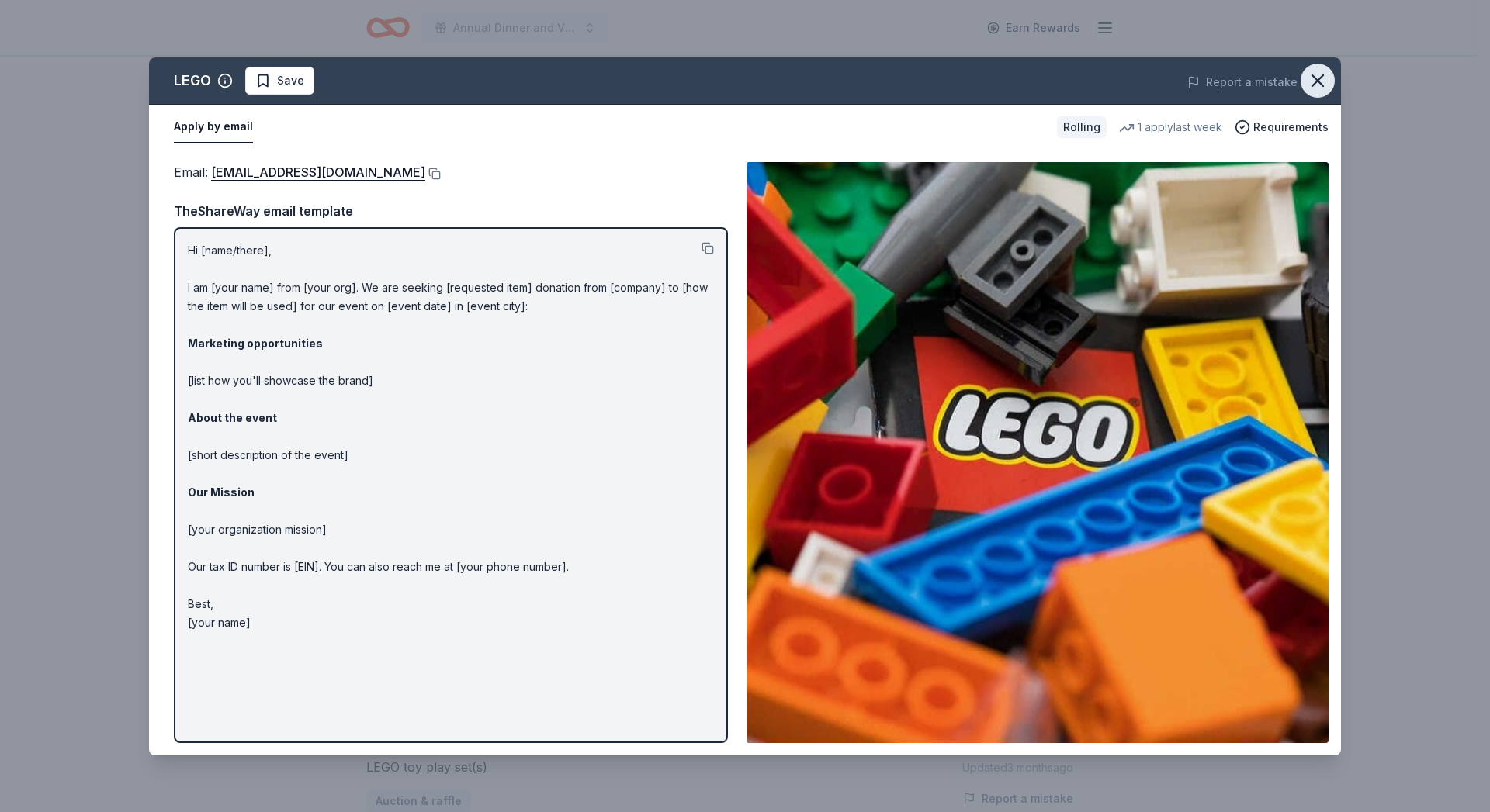
click at [1318, 83] on icon "button" at bounding box center [1318, 80] width 22 height 22
